Goal: Communication & Community: Ask a question

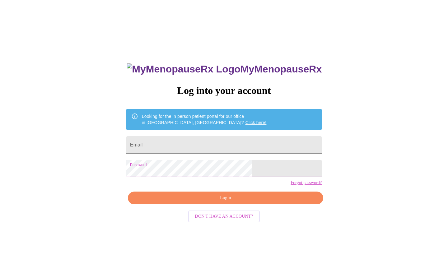
click at [233, 202] on span "Login" at bounding box center [225, 198] width 181 height 8
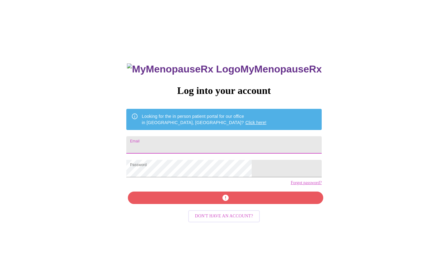
click at [205, 145] on input "Email" at bounding box center [224, 144] width 196 height 17
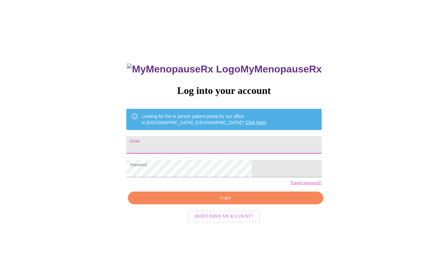
type input "[EMAIL_ADDRESS][DOMAIN_NAME]"
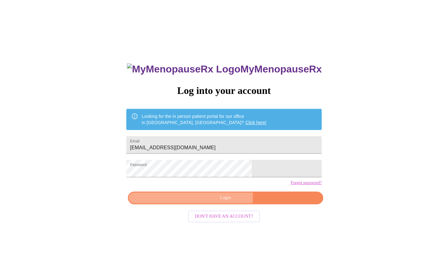
click at [210, 202] on span "Login" at bounding box center [225, 198] width 181 height 8
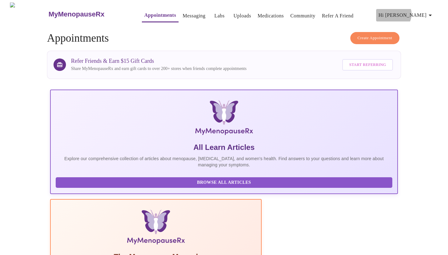
click at [427, 12] on span "Hi [PERSON_NAME]" at bounding box center [406, 15] width 55 height 9
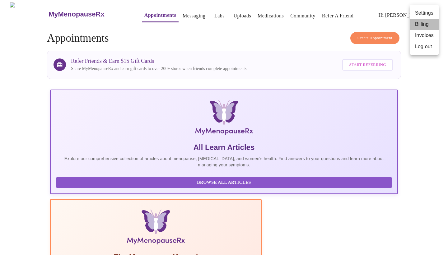
click at [424, 23] on li "Billing" at bounding box center [424, 24] width 29 height 11
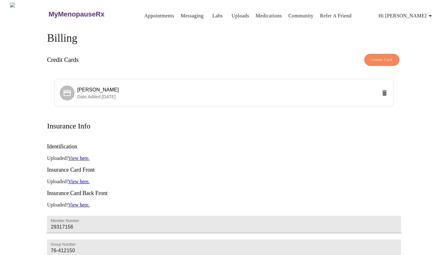
click at [258, 13] on link "Medications" at bounding box center [269, 16] width 26 height 9
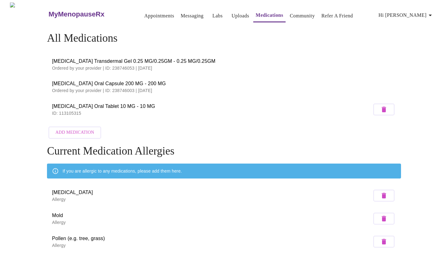
click at [184, 13] on link "Messaging" at bounding box center [192, 16] width 23 height 9
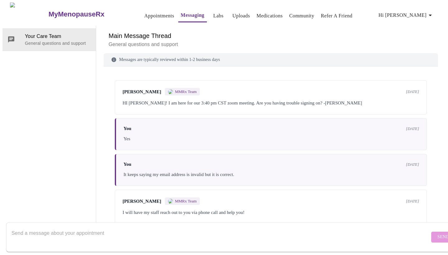
scroll to position [159, 0]
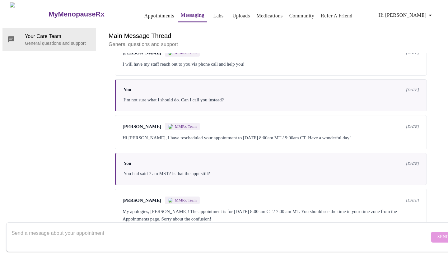
click at [138, 229] on textarea "Send a message about your appointment" at bounding box center [221, 237] width 418 height 20
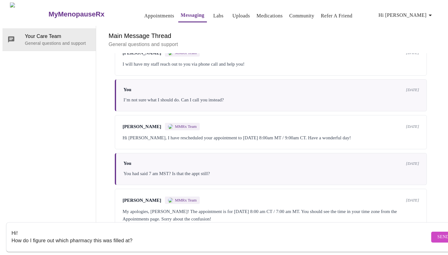
type textarea "Hi! How do I figure out which pharmacy this was filled at?"
click at [438, 234] on span "Send" at bounding box center [444, 238] width 12 height 8
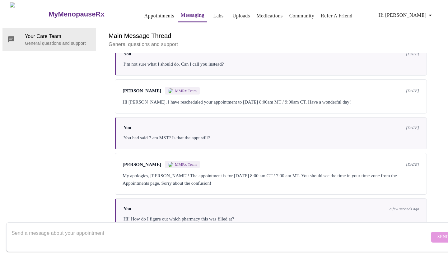
scroll to position [0, 0]
click at [259, 12] on link "Medications" at bounding box center [270, 16] width 26 height 9
